Goal: Task Accomplishment & Management: Manage account settings

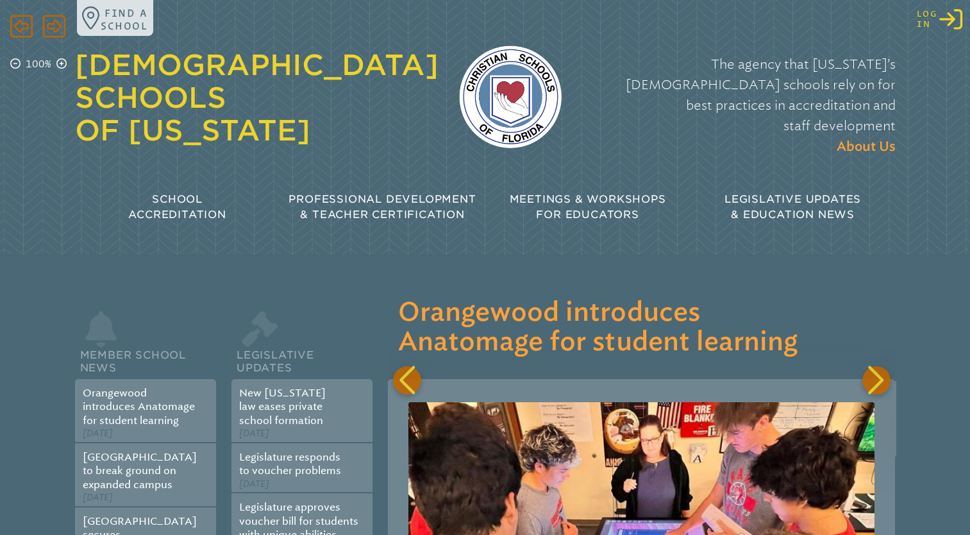
click at [948, 25] on icon "Log in or Create Account" at bounding box center [951, 19] width 23 height 23
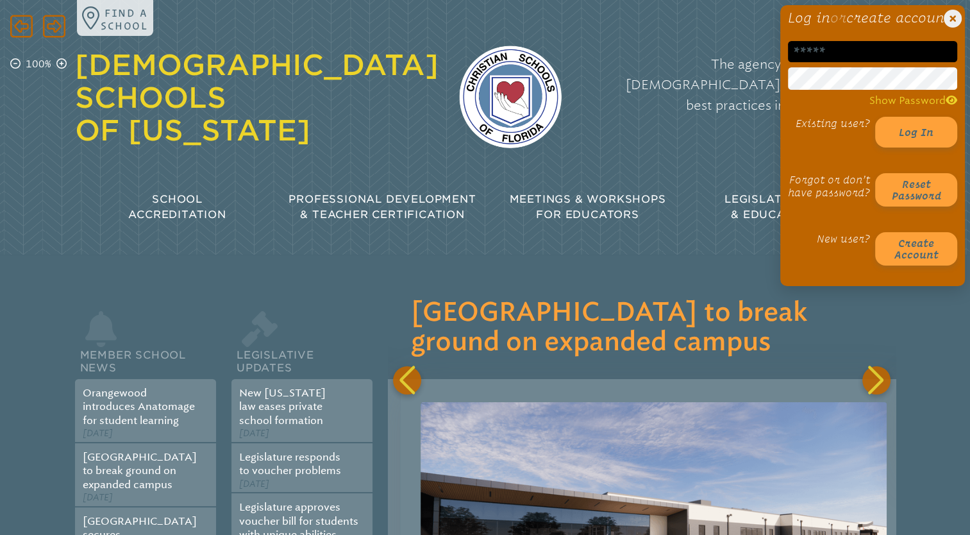
scroll to position [0, 507]
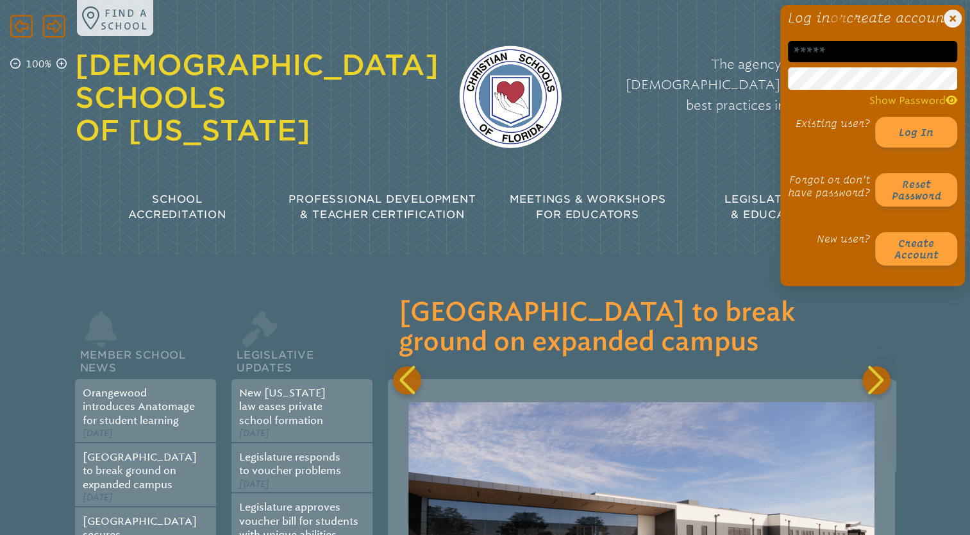
click at [859, 62] on input "email" at bounding box center [872, 51] width 169 height 21
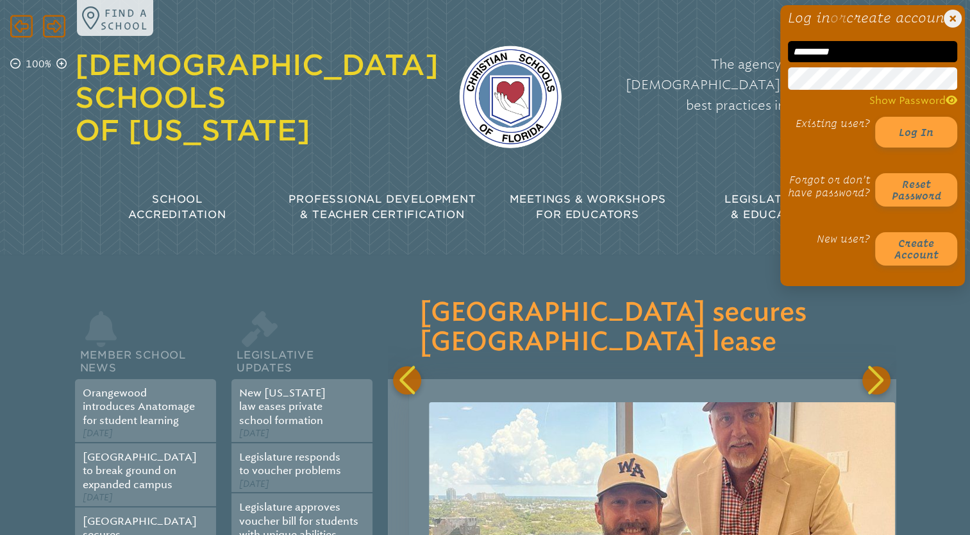
scroll to position [0, 1015]
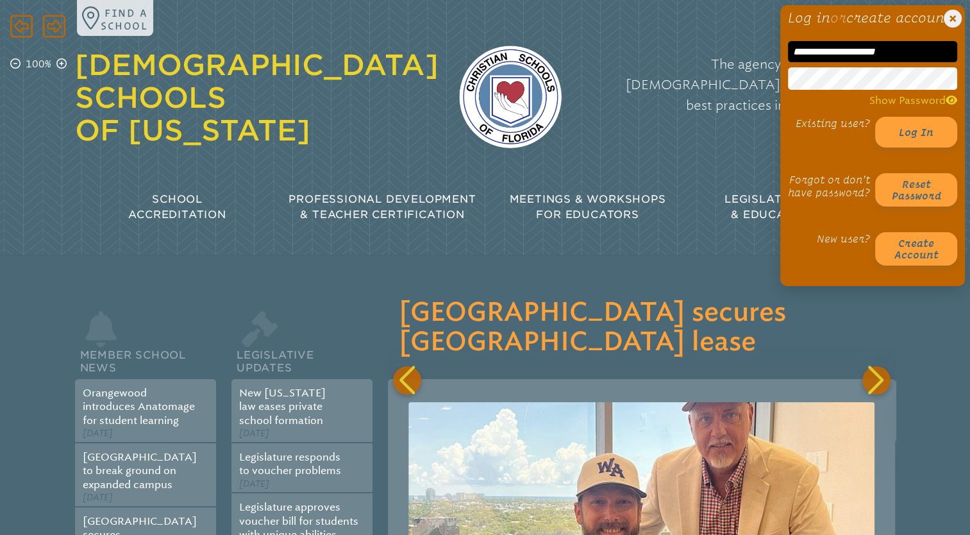
type input "**********"
click at [793, 26] on h1 "Log in or create account" at bounding box center [872, 17] width 169 height 15
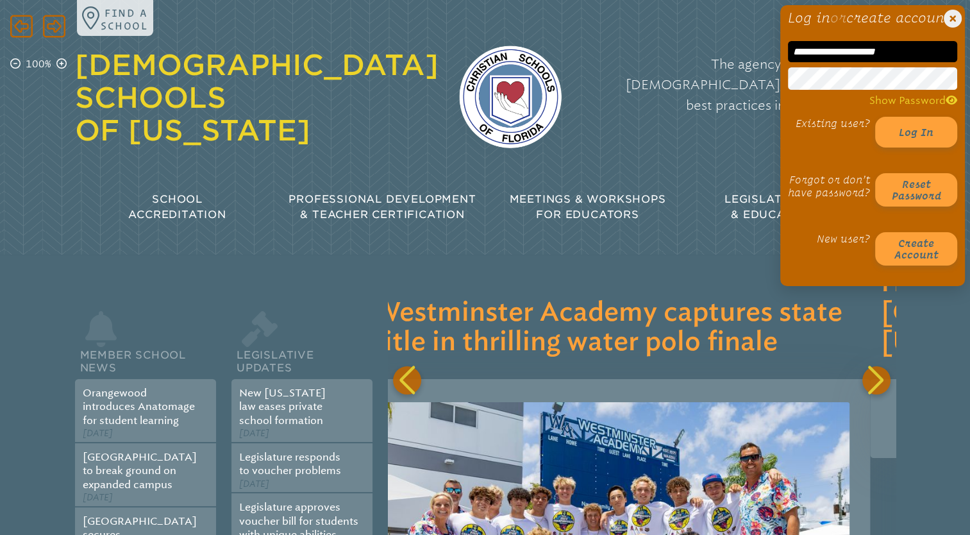
scroll to position [0, 1521]
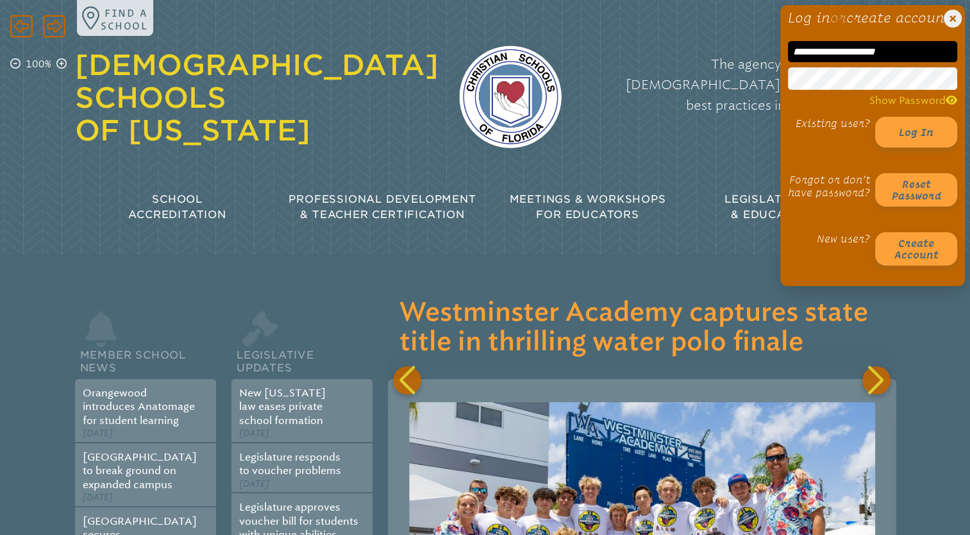
click at [877, 26] on h1 "Log in or create account" at bounding box center [872, 17] width 169 height 15
click at [917, 145] on button "Log in" at bounding box center [916, 132] width 82 height 31
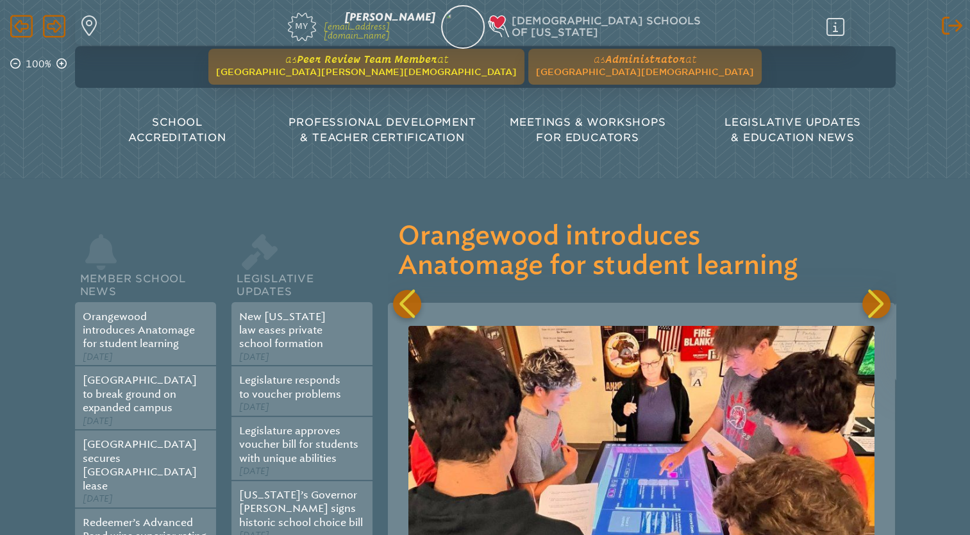
click at [414, 65] on span "at Seven Rivers Christian School" at bounding box center [366, 65] width 301 height 24
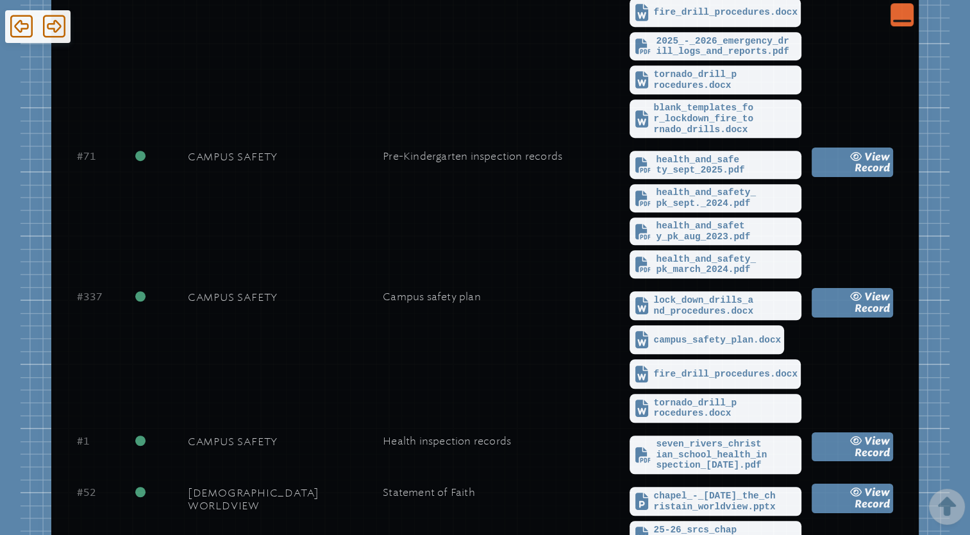
scroll to position [823, 0]
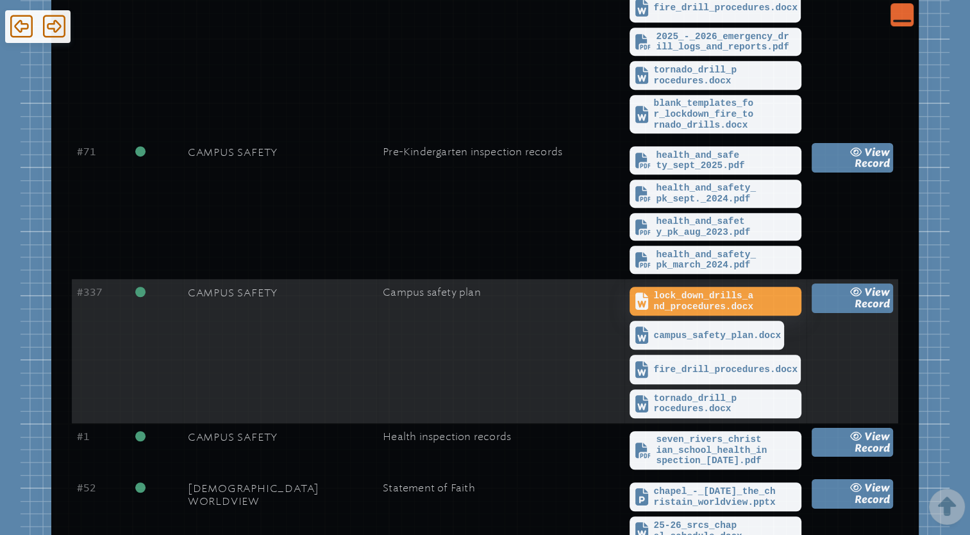
click at [683, 294] on span "lock_down_drills_and_procedures.docx" at bounding box center [726, 301] width 144 height 21
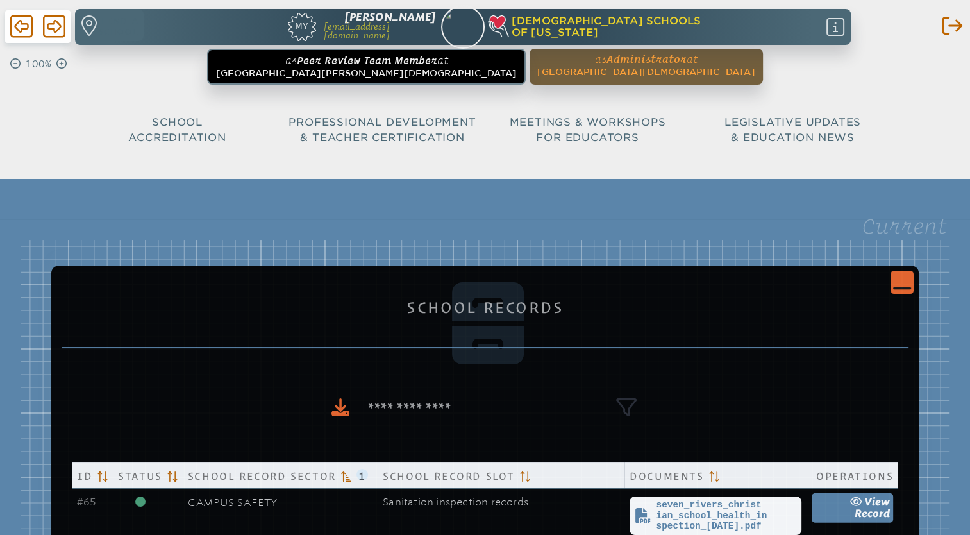
scroll to position [85, 0]
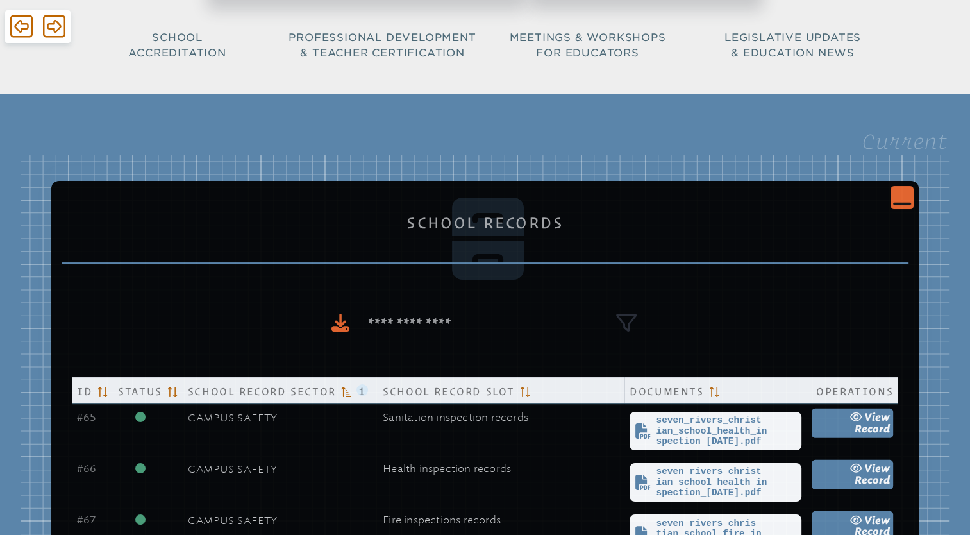
click at [900, 199] on icon "Close Console" at bounding box center [902, 197] width 18 height 18
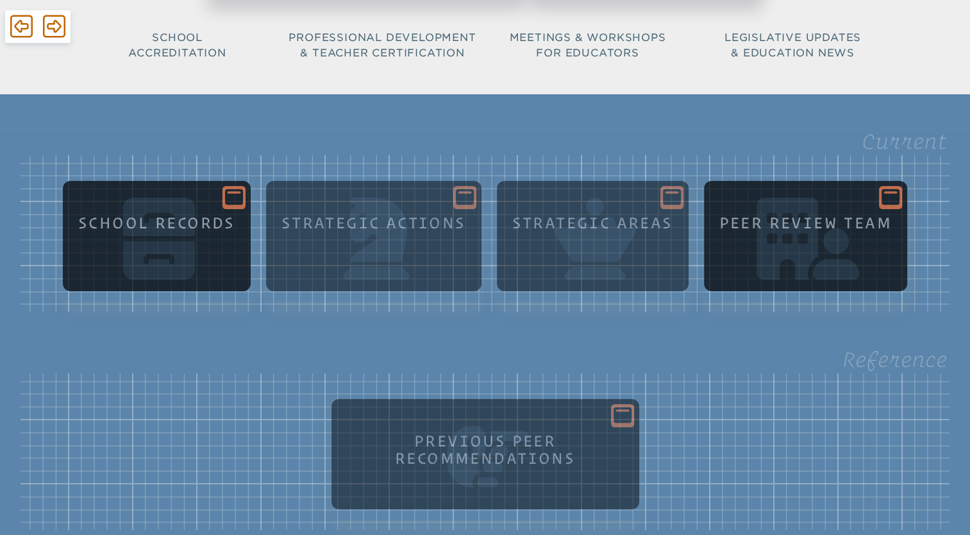
click at [893, 201] on icon at bounding box center [891, 197] width 18 height 16
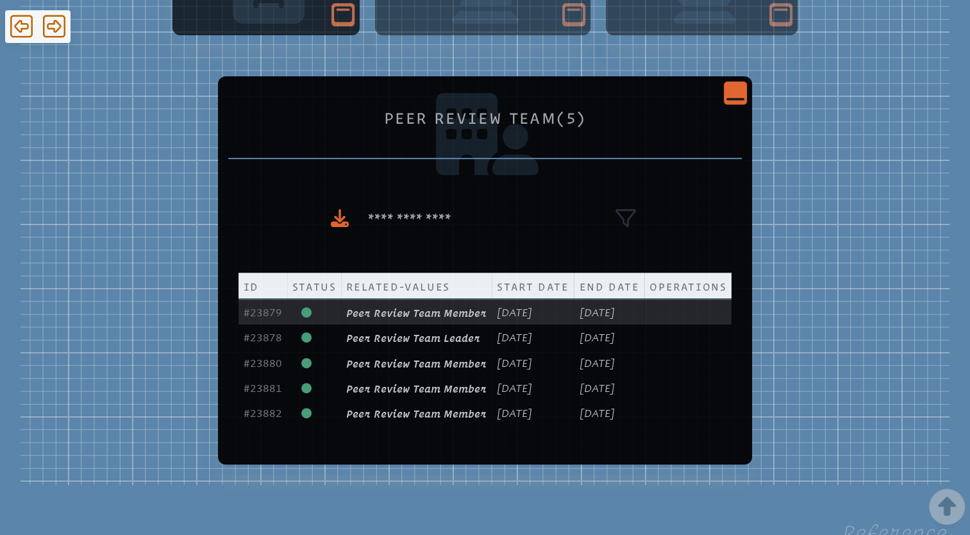
scroll to position [341, 0]
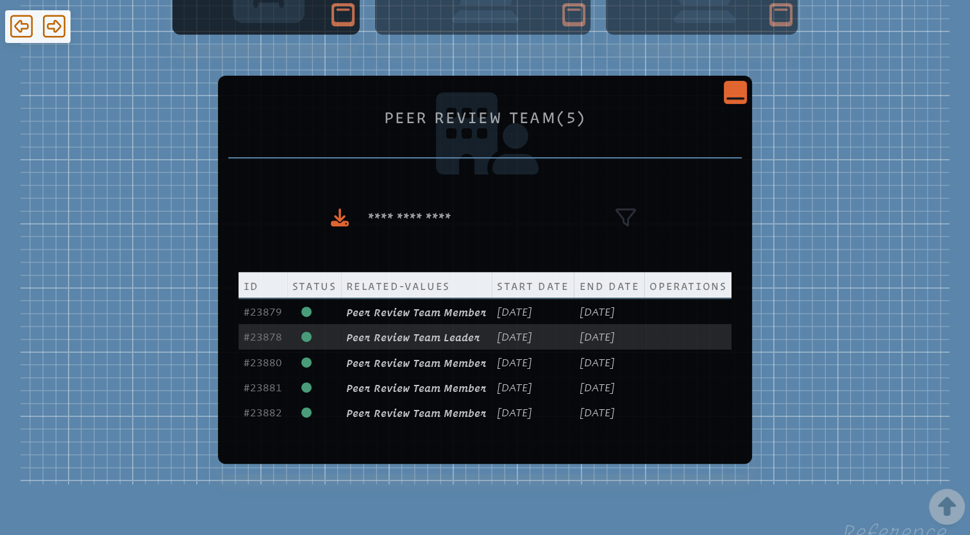
click at [346, 340] on span "Peer Review Team Leader" at bounding box center [413, 338] width 134 height 12
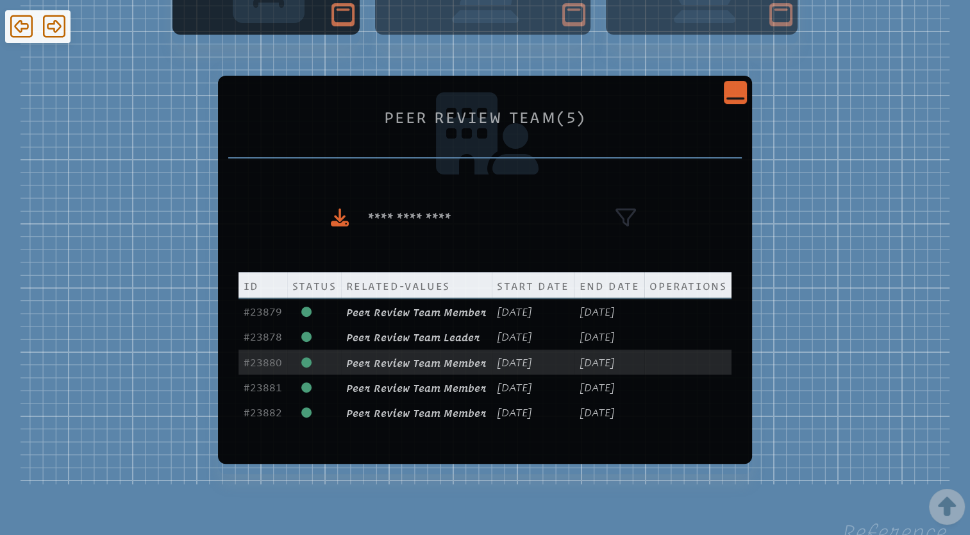
click at [346, 361] on span "Peer Review Team Member" at bounding box center [416, 363] width 140 height 12
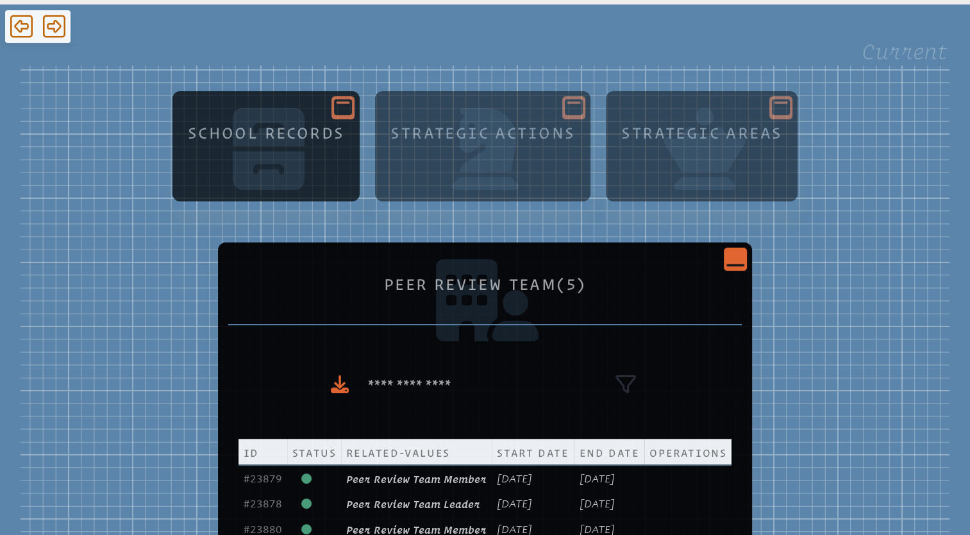
scroll to position [174, 0]
click at [745, 258] on icon "Close Console" at bounding box center [736, 258] width 18 height 18
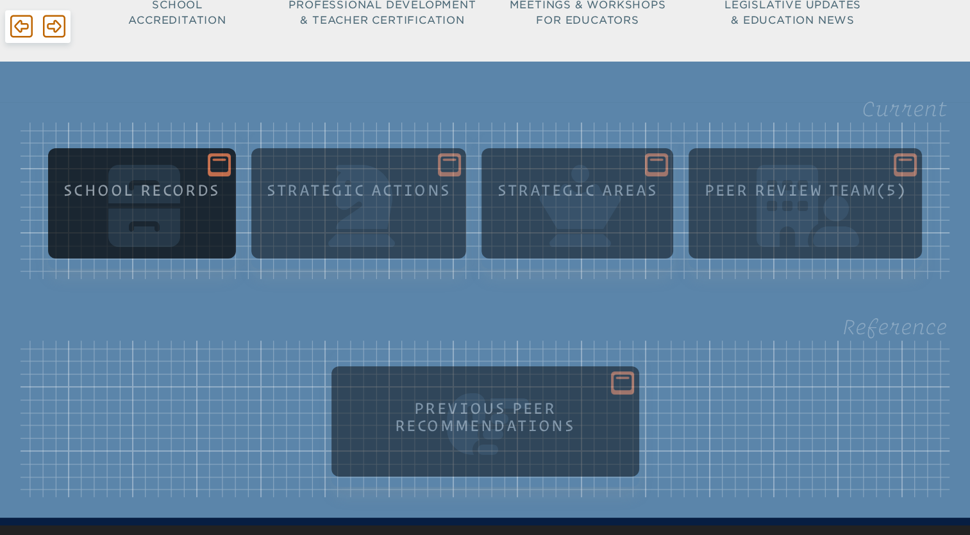
scroll to position [114, 0]
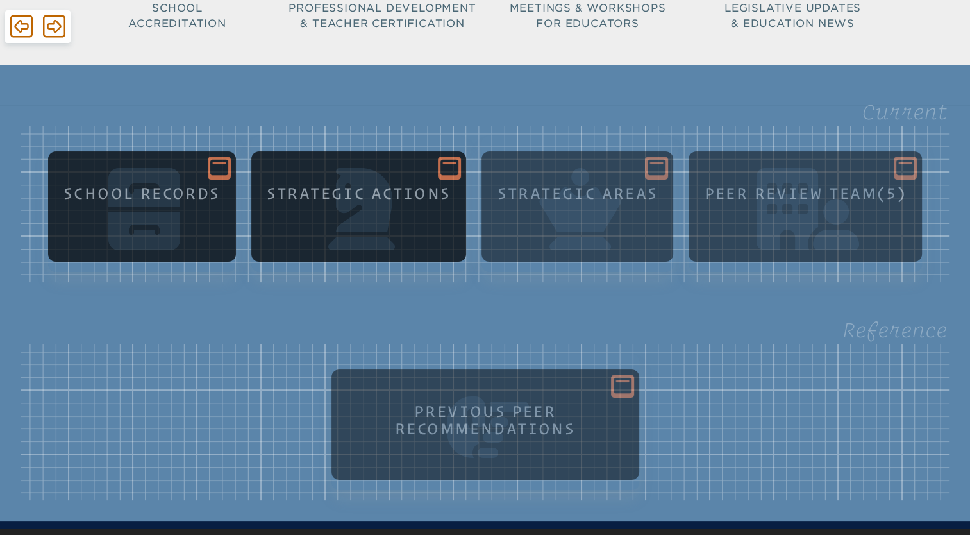
click at [449, 168] on icon at bounding box center [450, 168] width 18 height 16
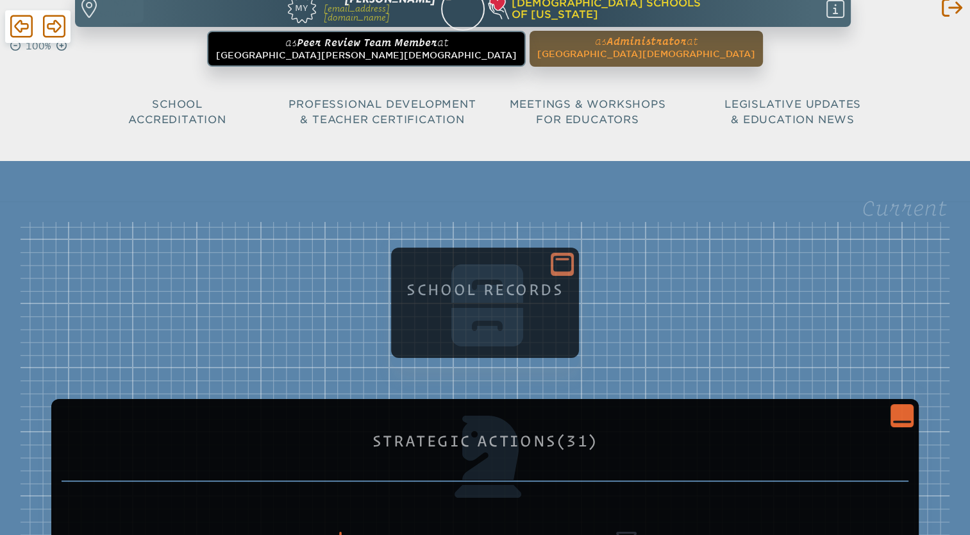
scroll to position [0, 0]
